Goal: Navigation & Orientation: Go to known website

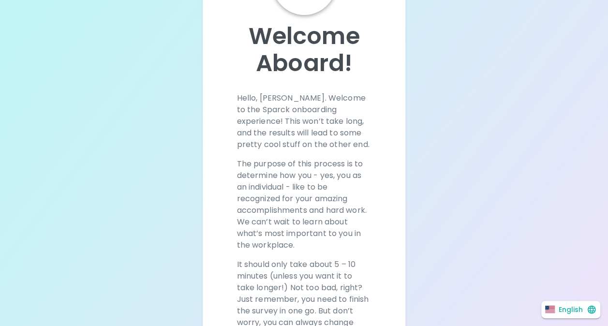
scroll to position [235, 0]
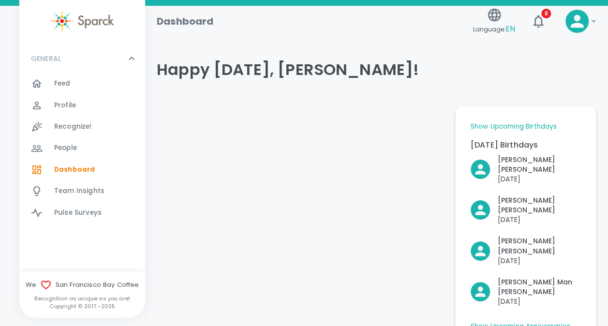
click at [287, 232] on div at bounding box center [298, 261] width 298 height 325
